Goal: Use online tool/utility: Utilize a website feature to perform a specific function

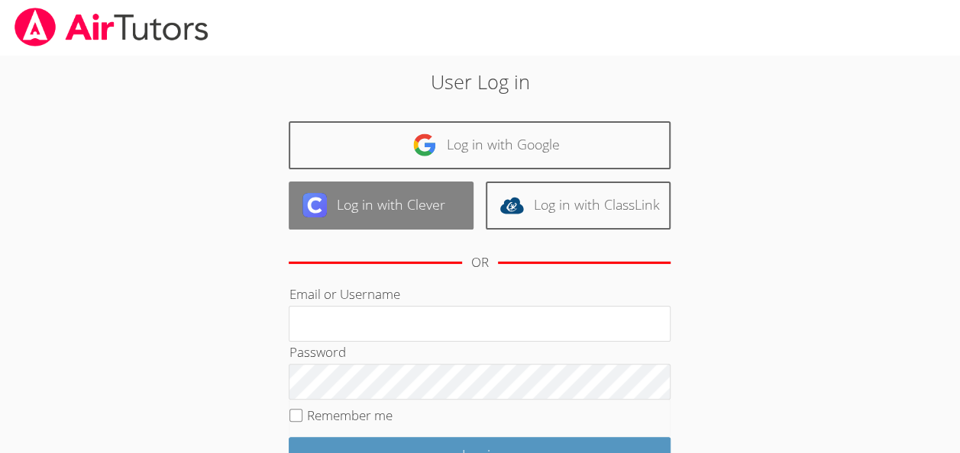
click at [423, 190] on link "Log in with Clever" at bounding box center [381, 206] width 185 height 48
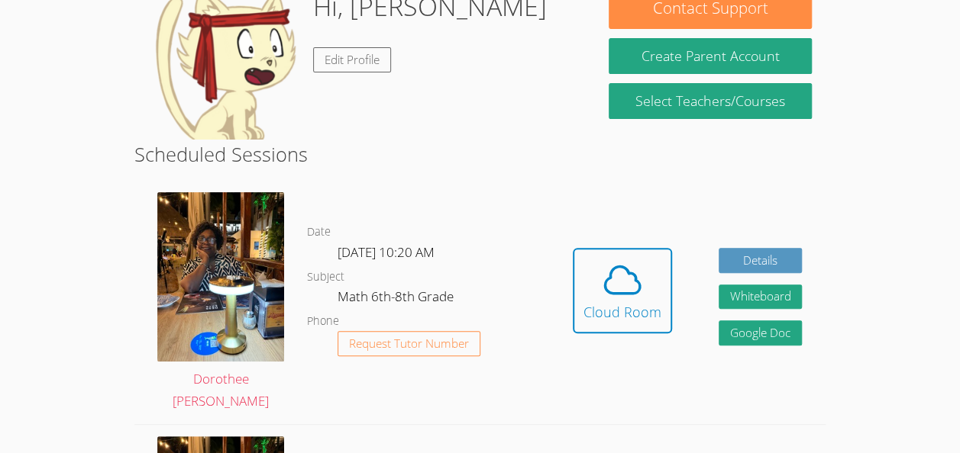
scroll to position [161, 0]
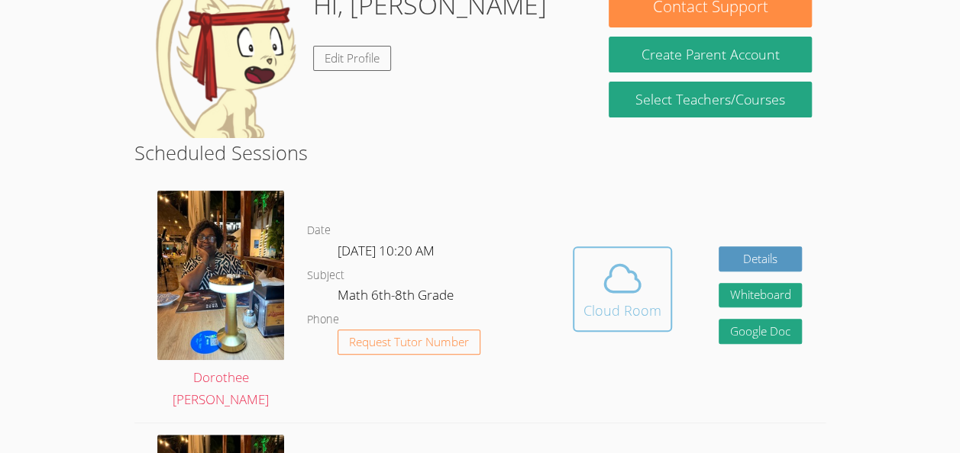
click at [644, 316] on div "Cloud Room" at bounding box center [622, 310] width 78 height 21
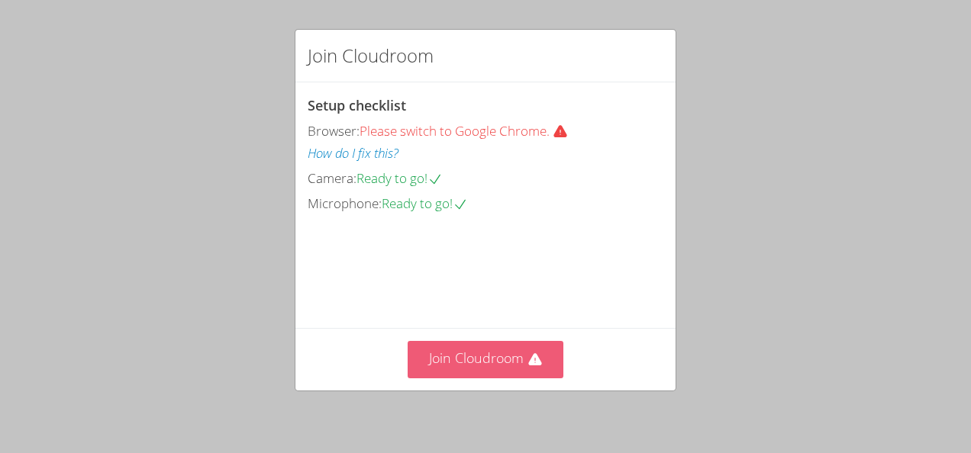
click at [463, 371] on button "Join Cloudroom" at bounding box center [486, 359] width 157 height 37
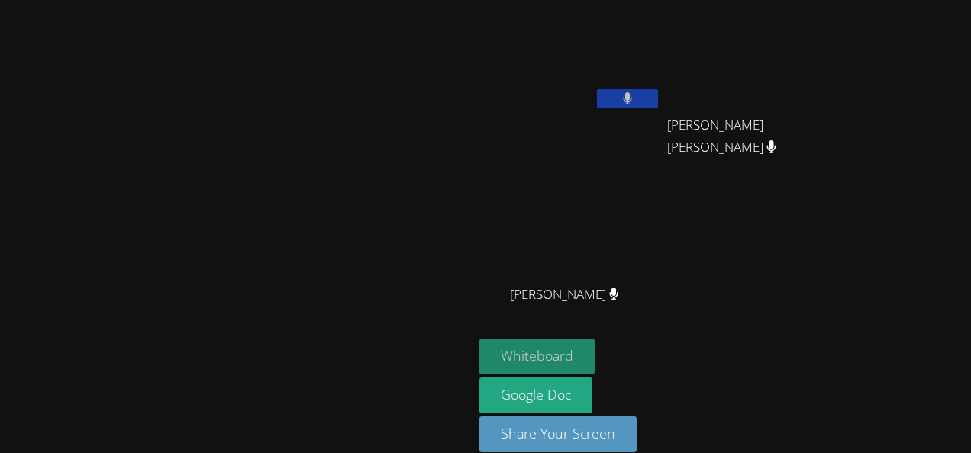
click at [595, 354] on button "Whiteboard" at bounding box center [536, 357] width 115 height 36
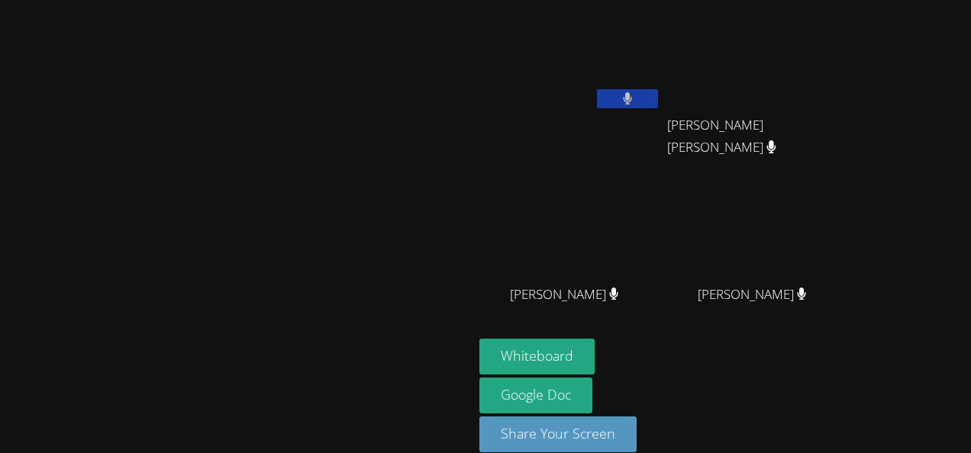
click at [658, 93] on button at bounding box center [627, 98] width 61 height 19
click at [635, 97] on icon at bounding box center [627, 98] width 16 height 13
click at [633, 101] on icon at bounding box center [628, 98] width 10 height 13
click at [635, 101] on icon at bounding box center [627, 98] width 16 height 13
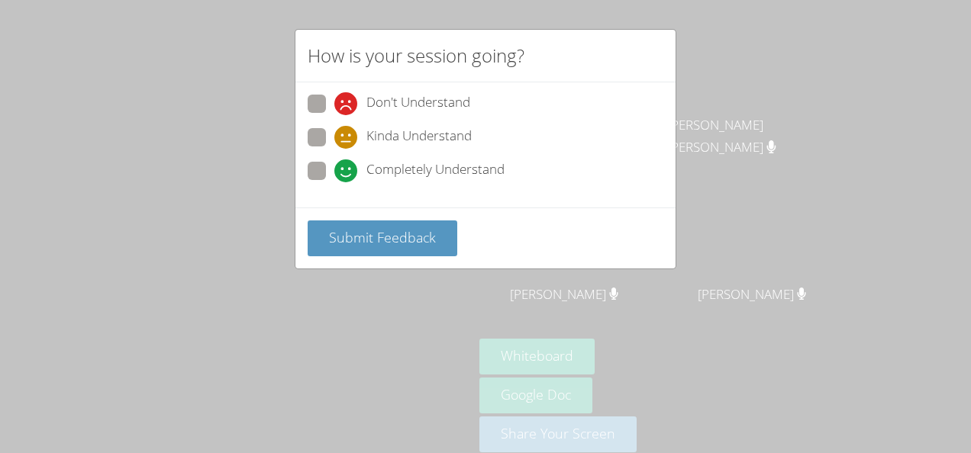
click at [385, 157] on div "Don't Understand Kinda Understand Completely Understand" at bounding box center [486, 142] width 356 height 95
click at [328, 175] on label "Completely Understand" at bounding box center [406, 172] width 197 height 21
click at [334, 175] on input "Completely Understand" at bounding box center [340, 168] width 13 height 13
radio input "true"
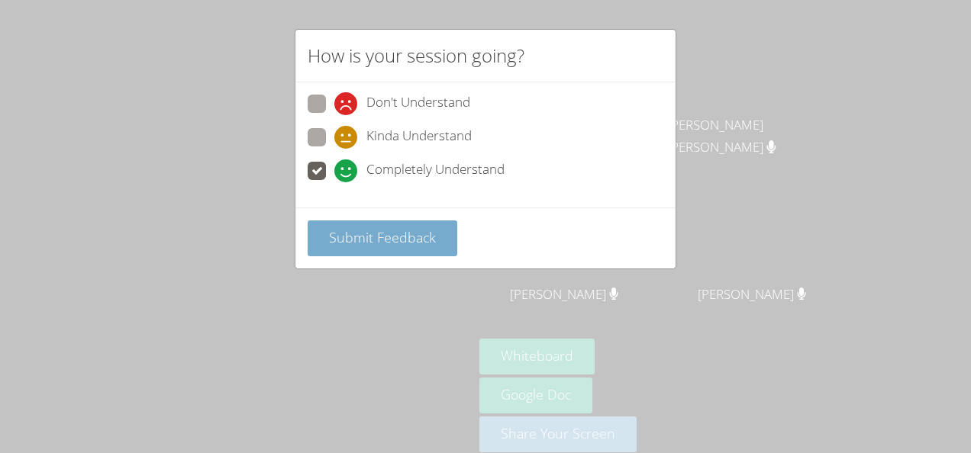
click at [405, 244] on button "Submit Feedback" at bounding box center [383, 239] width 150 height 36
